Goal: Transaction & Acquisition: Download file/media

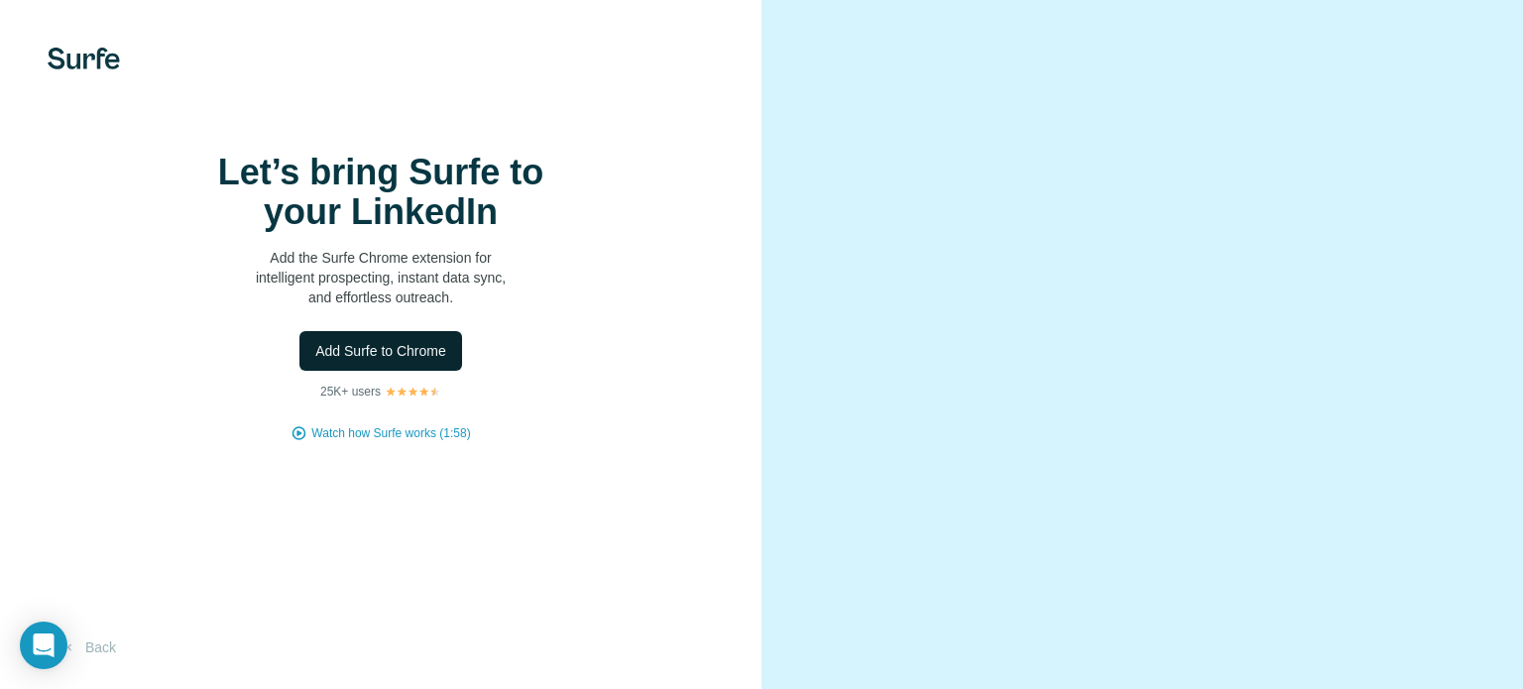
click at [397, 361] on span "Add Surfe to Chrome" at bounding box center [380, 351] width 131 height 20
click at [402, 331] on button "Add Surfe to Chrome" at bounding box center [380, 351] width 163 height 40
click at [1392, 190] on video at bounding box center [1142, 344] width 650 height 325
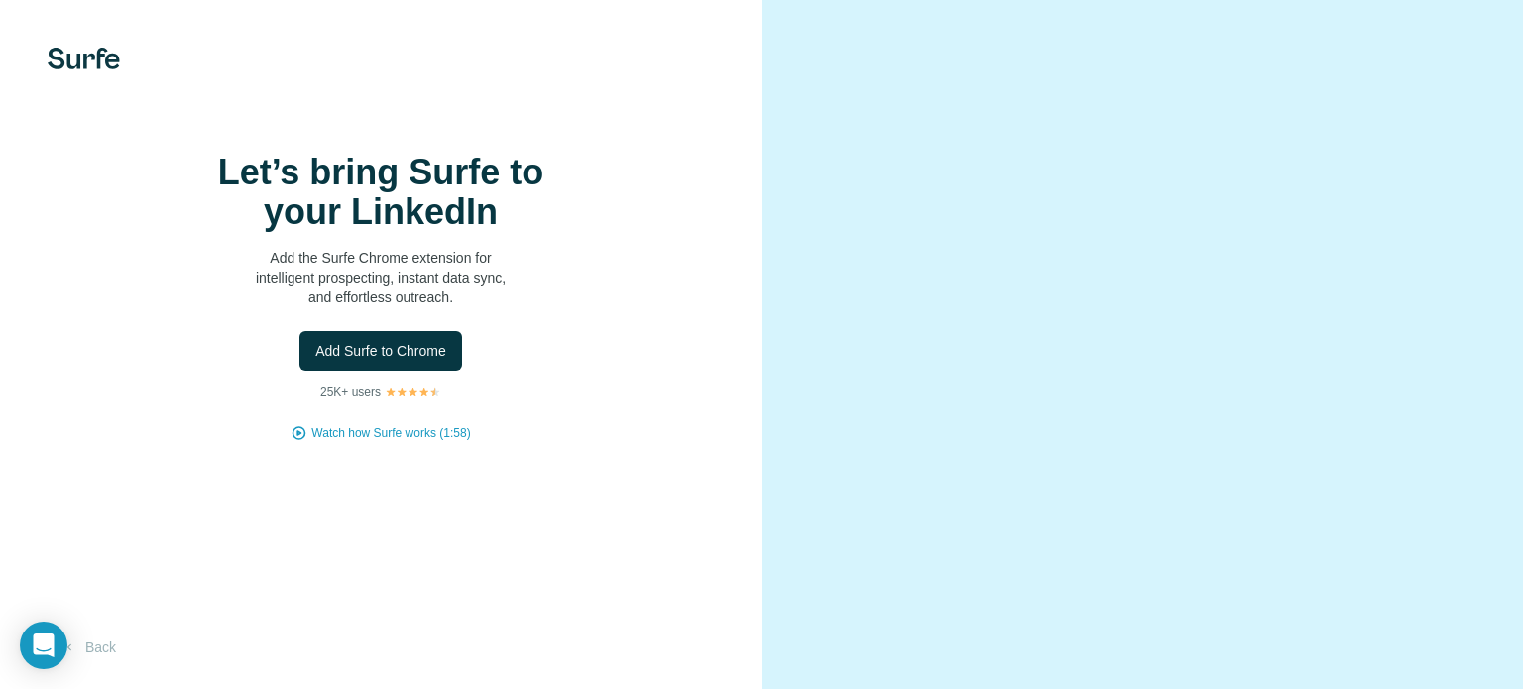
scroll to position [131, 0]
click at [440, 424] on span "Watch how Surfe works (1:58)" at bounding box center [390, 433] width 159 height 18
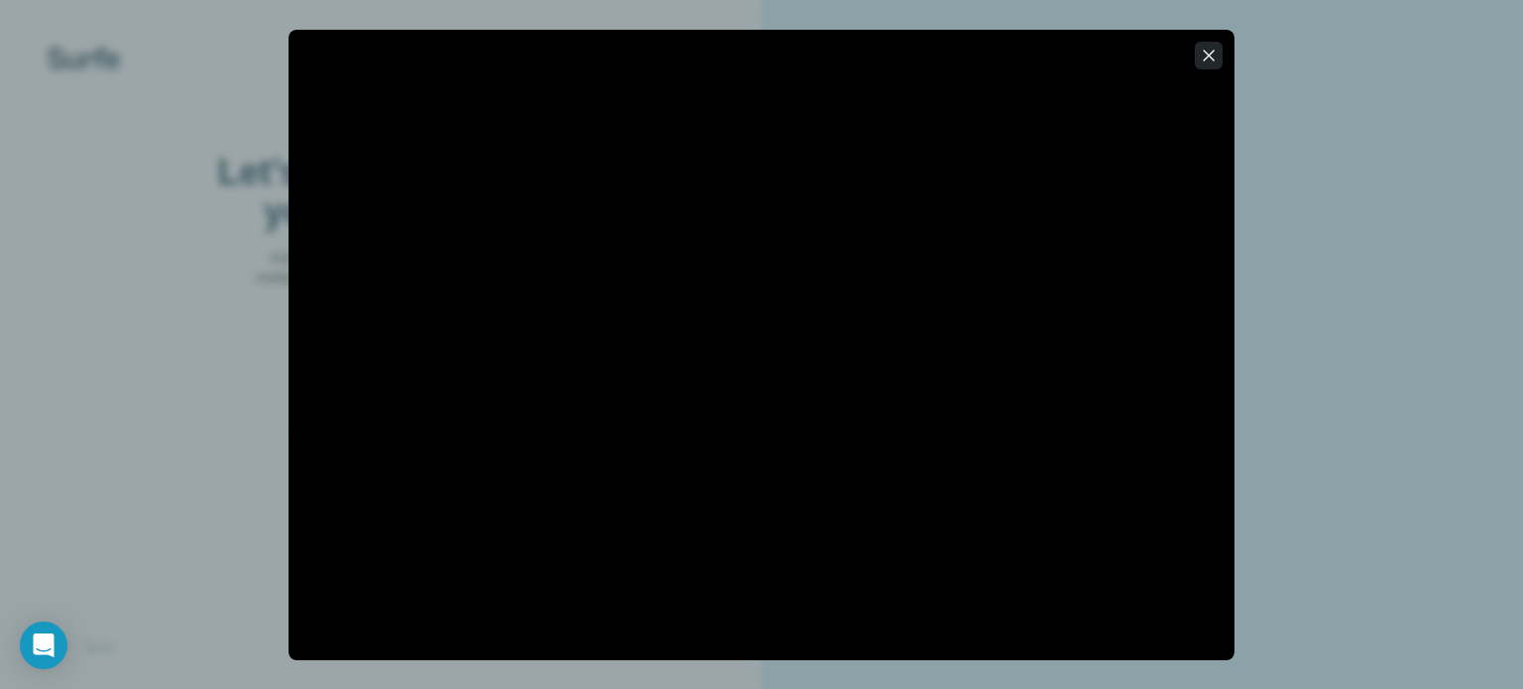
click at [1212, 56] on icon "button" at bounding box center [1208, 56] width 20 height 20
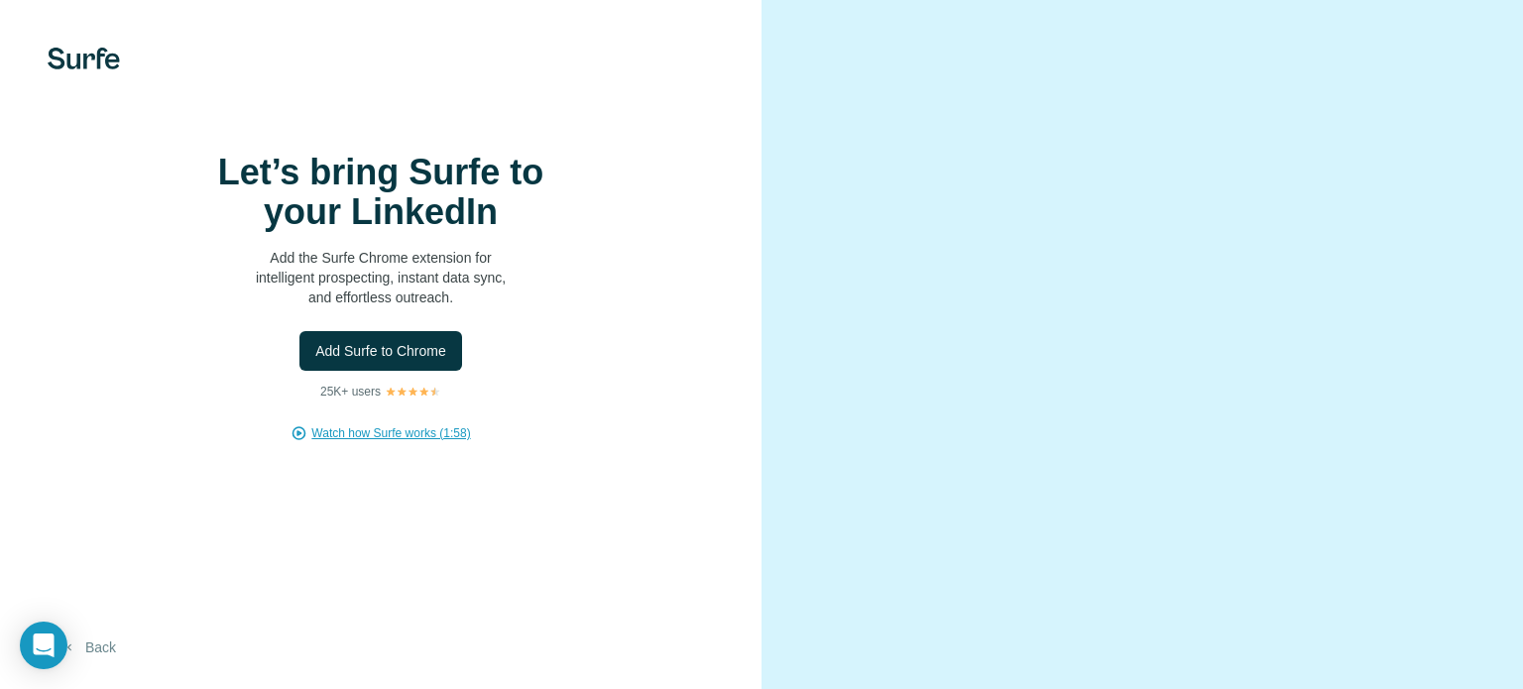
click at [109, 646] on button "Back" at bounding box center [89, 647] width 82 height 36
click at [101, 659] on button "Back" at bounding box center [89, 647] width 82 height 36
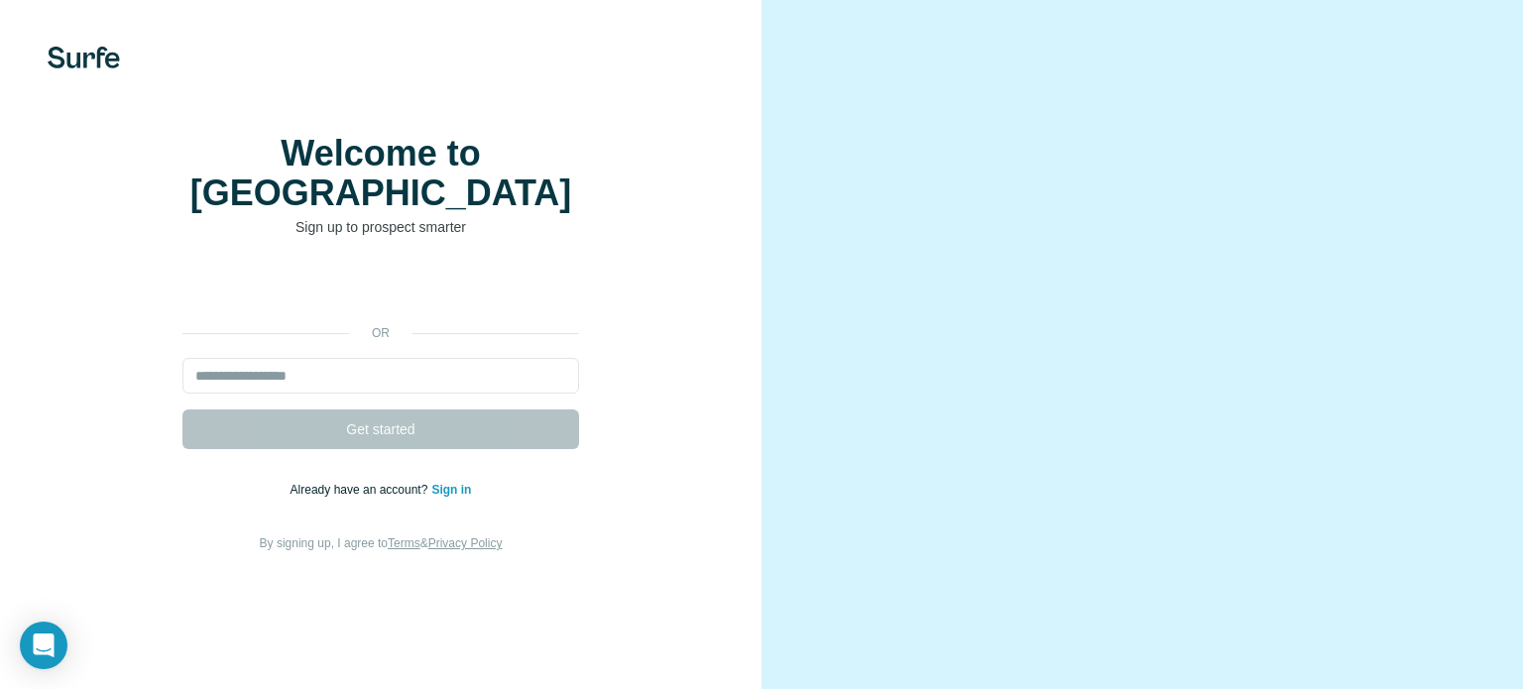
scroll to position [48, 0]
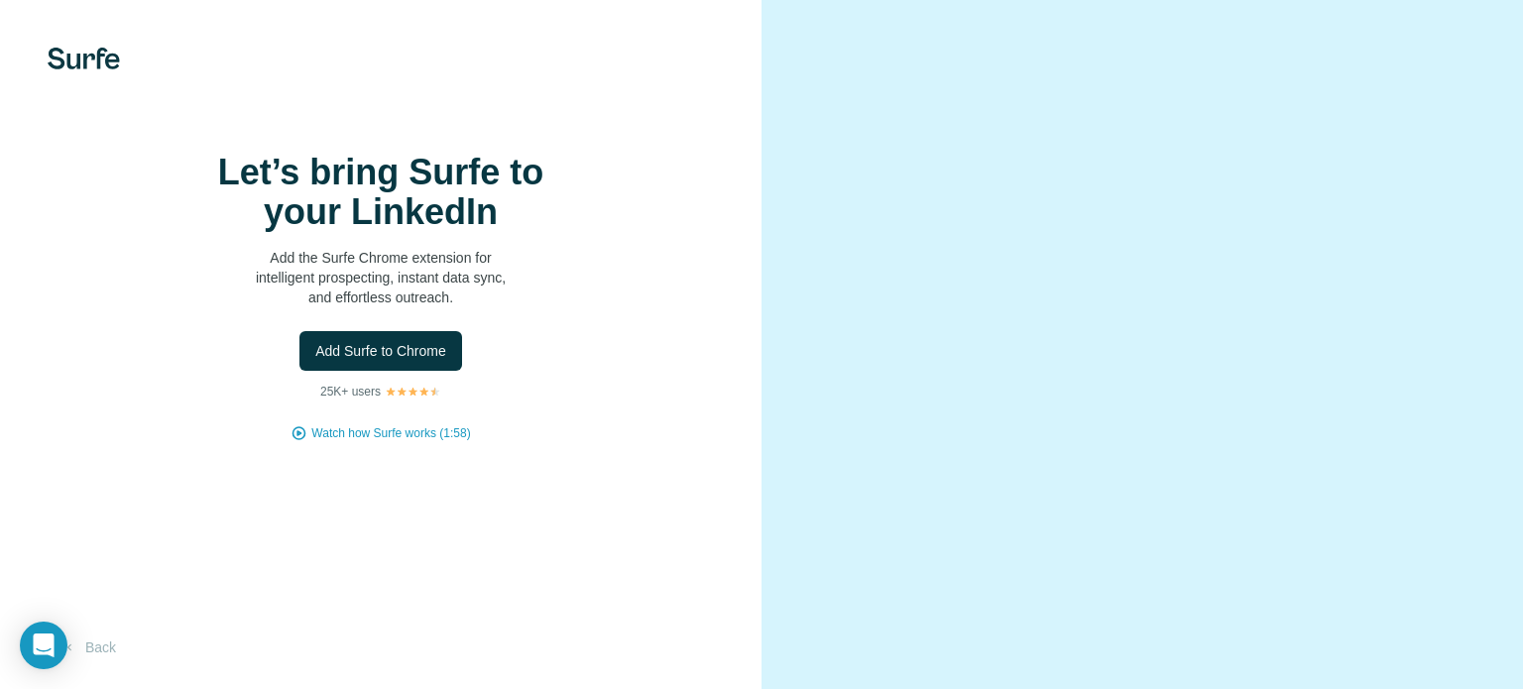
scroll to position [131, 0]
click at [329, 331] on button "Add Surfe to Chrome" at bounding box center [380, 351] width 163 height 40
